Goal: Task Accomplishment & Management: Manage account settings

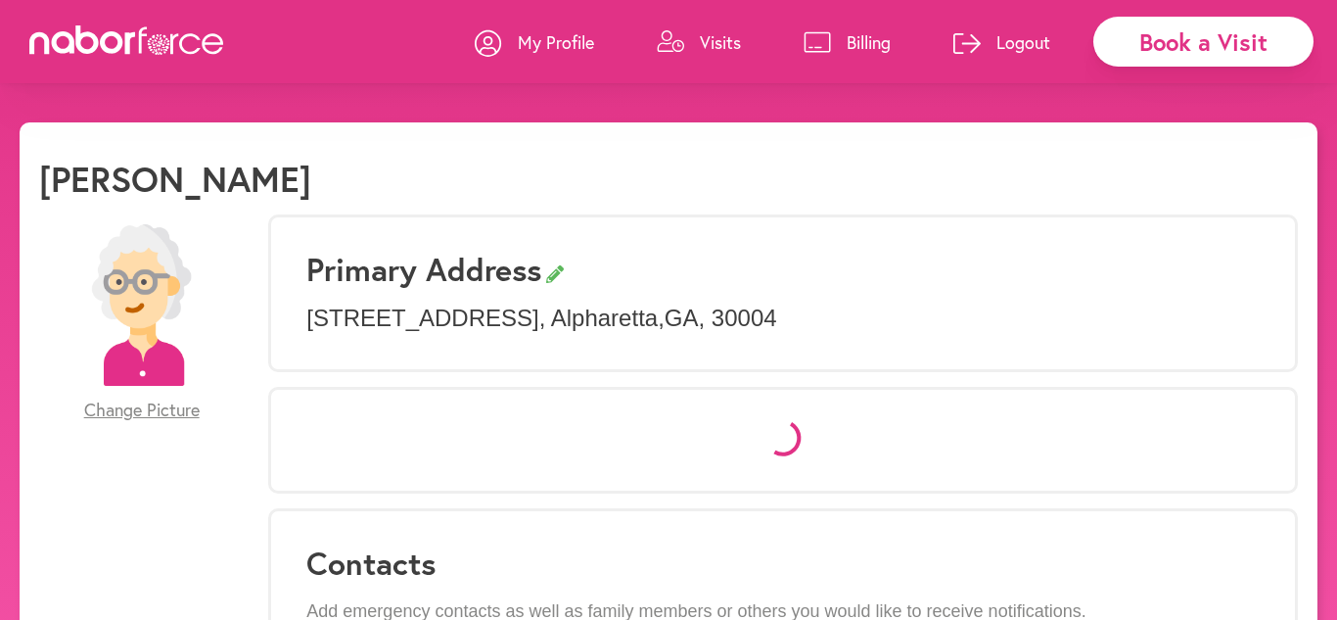
select select "*"
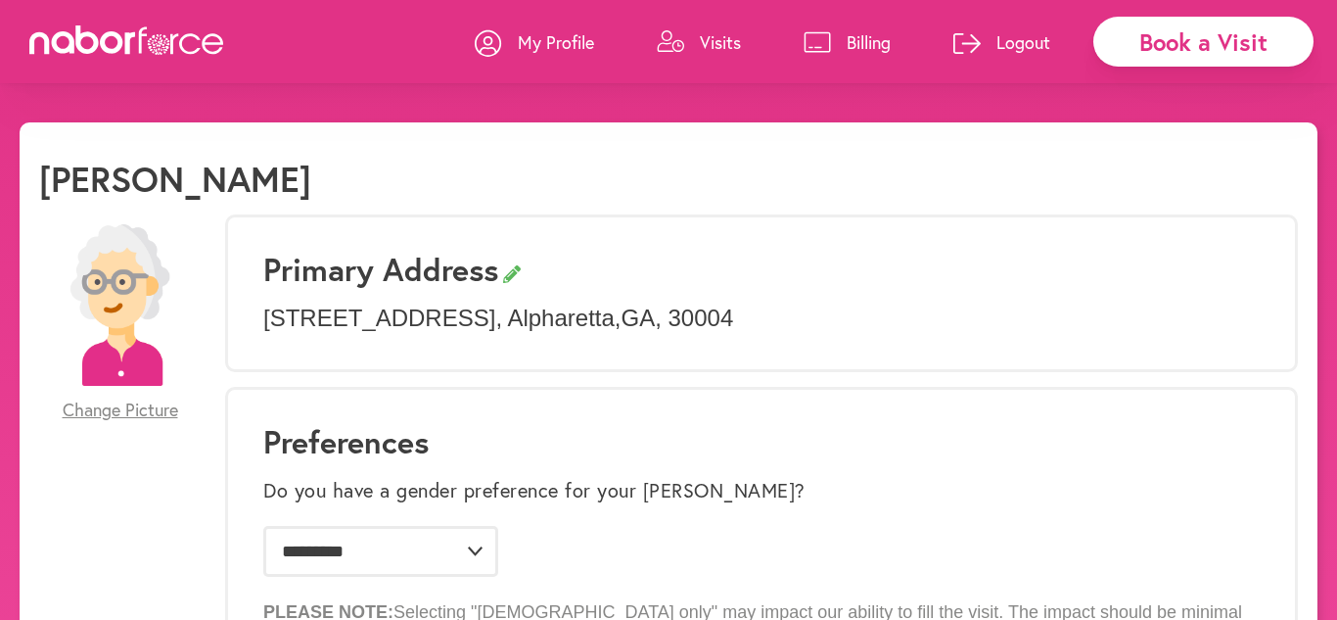
click at [726, 44] on p "Visits" at bounding box center [720, 41] width 41 height 23
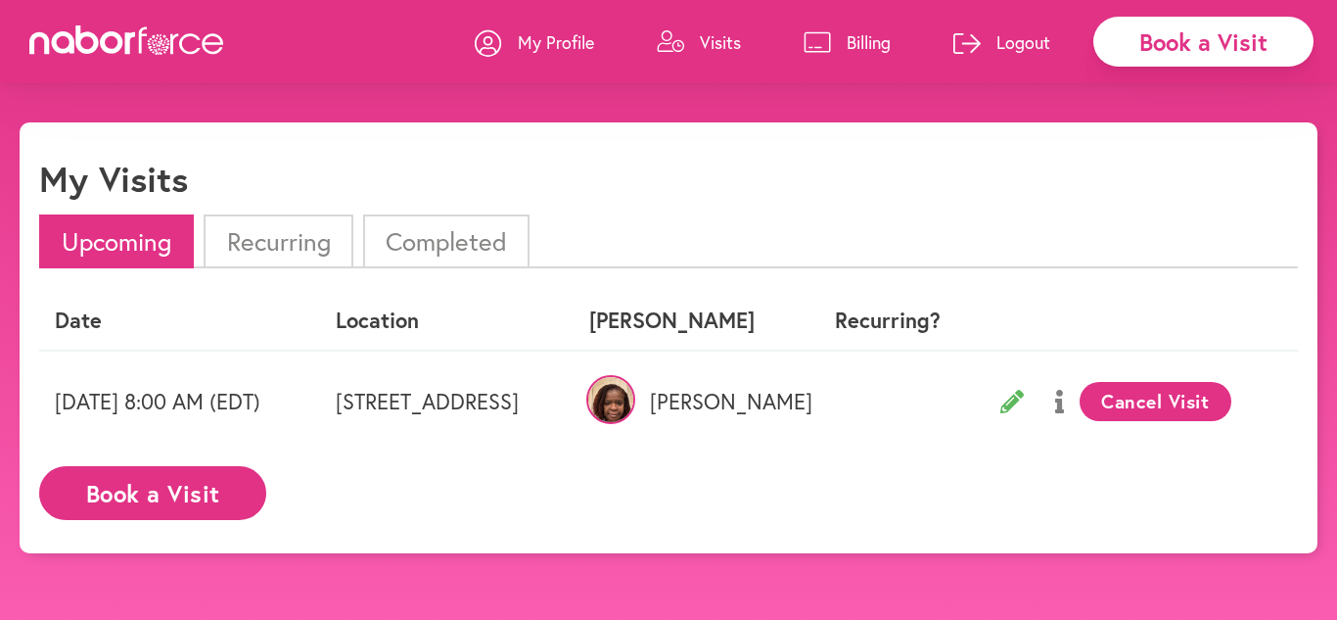
click at [635, 411] on img at bounding box center [610, 399] width 49 height 49
click at [1019, 43] on p "Logout" at bounding box center [1023, 41] width 54 height 23
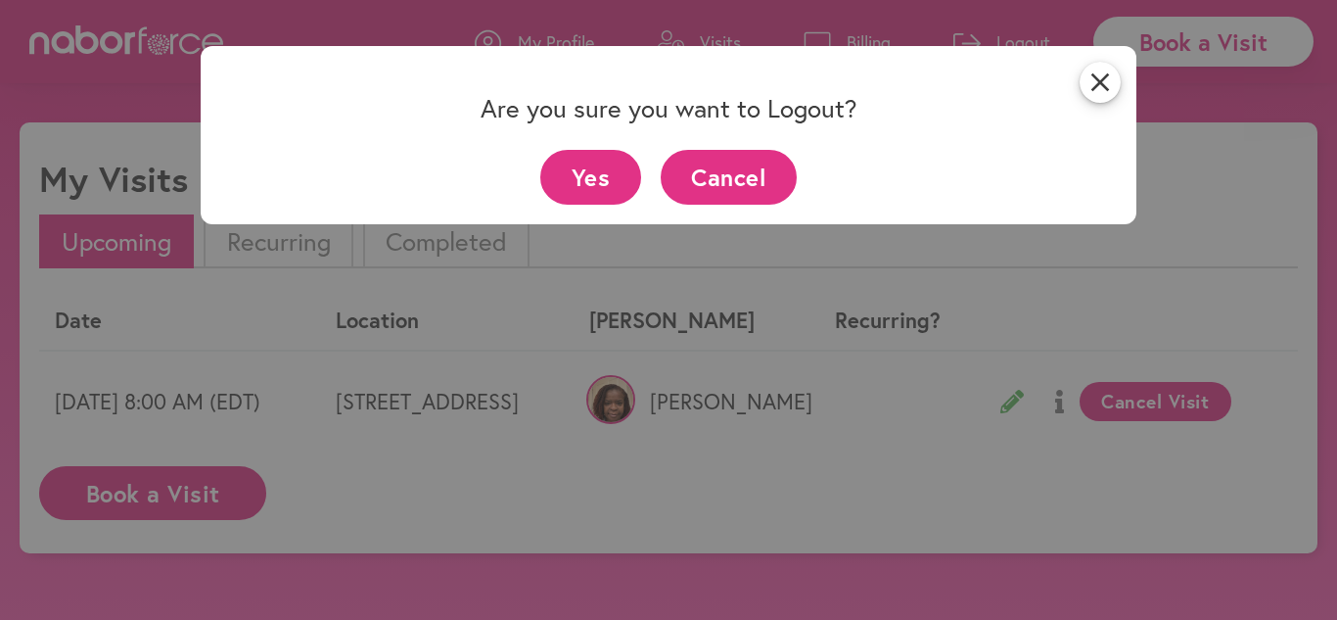
click at [580, 171] on button "Yes" at bounding box center [590, 177] width 101 height 54
